Goal: Task Accomplishment & Management: Manage account settings

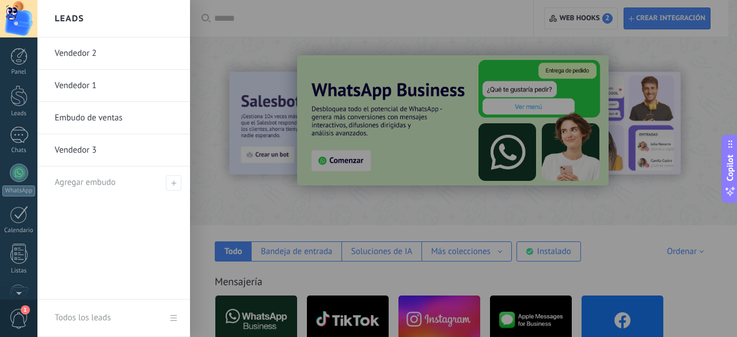
click at [71, 123] on link "Embudo de ventas" at bounding box center [117, 118] width 124 height 32
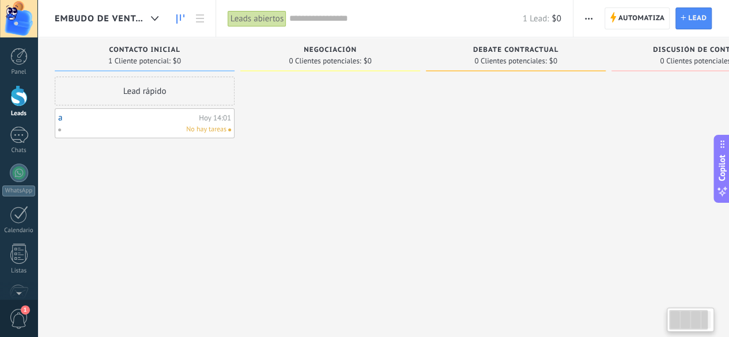
click at [126, 127] on div "No hay tareas" at bounding box center [142, 129] width 169 height 10
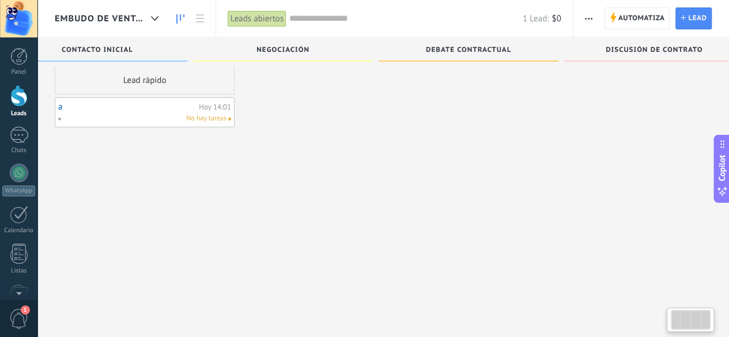
scroll to position [0, 79]
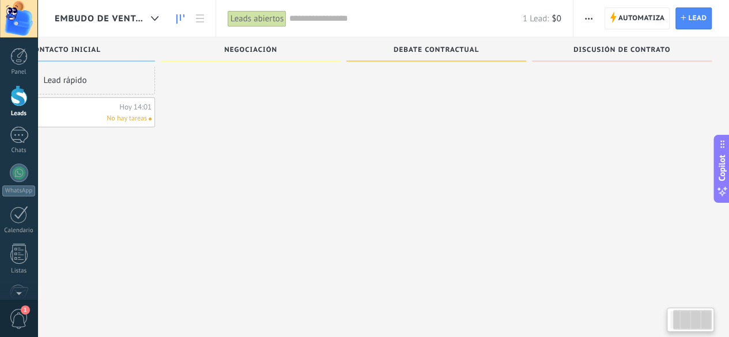
drag, startPoint x: 614, startPoint y: 193, endPoint x: 251, endPoint y: 196, distance: 363.4
click at [251, 196] on div "Leads Entrantes Solicitudes: [PHONE_NUMBER] Contacto inicial 1 Cliente potencia…" at bounding box center [351, 139] width 753 height 226
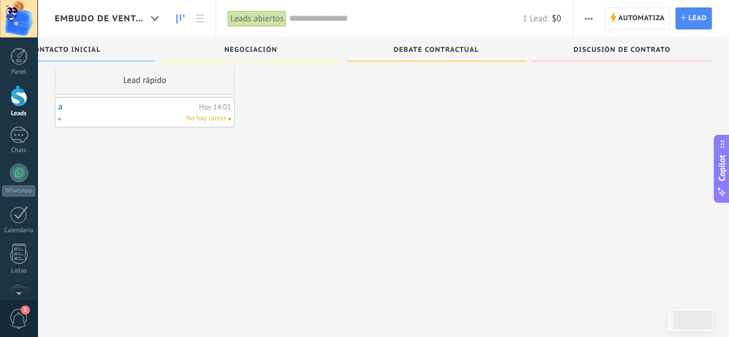
drag, startPoint x: 521, startPoint y: 194, endPoint x: 660, endPoint y: 201, distance: 139.5
click at [607, 199] on div "Leads Entrantes Solicitudes: [PHONE_NUMBER] Contacto inicial 1 Cliente potencia…" at bounding box center [431, 139] width 753 height 226
